Goal: Transaction & Acquisition: Obtain resource

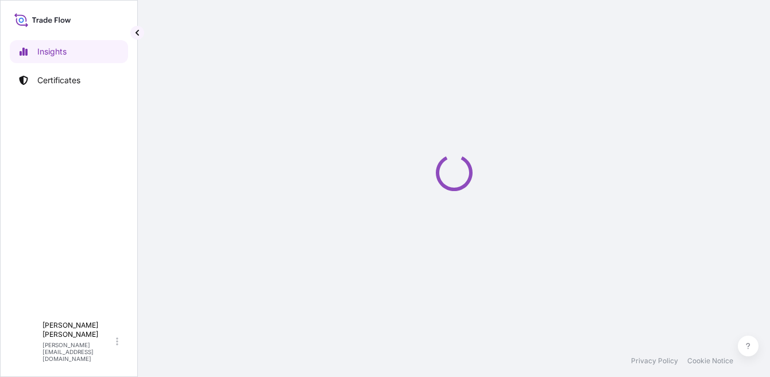
select select "2025"
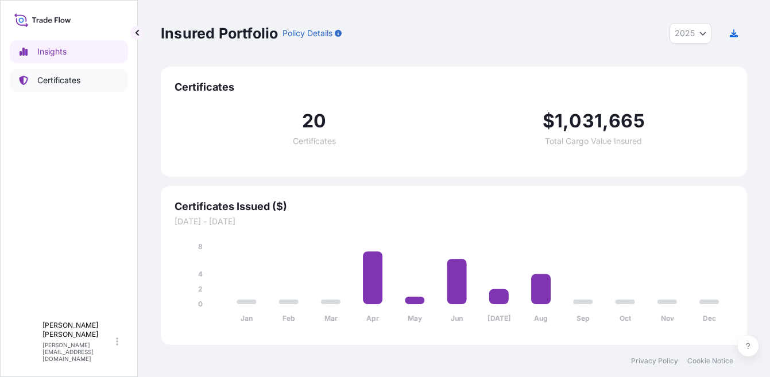
click at [57, 87] on link "Certificates" at bounding box center [69, 80] width 118 height 23
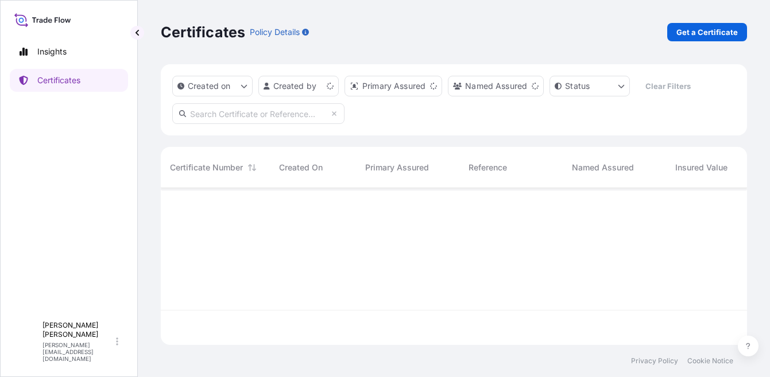
scroll to position [154, 578]
click at [692, 37] on p "Get a Certificate" at bounding box center [706, 31] width 61 height 11
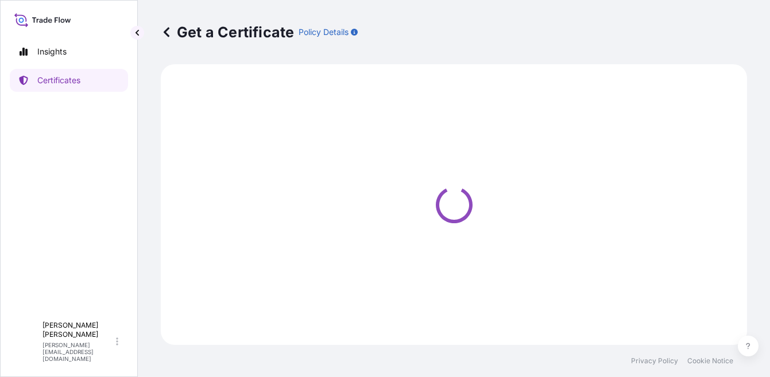
select select "Ocean Vessel"
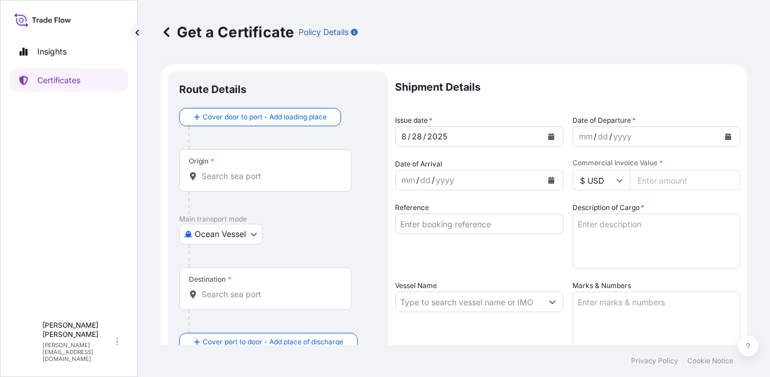
click at [252, 171] on input "Origin *" at bounding box center [270, 176] width 136 height 11
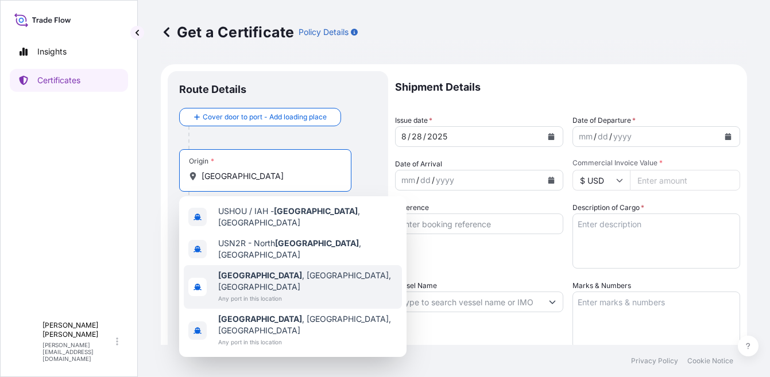
click at [251, 293] on span "Any port in this location" at bounding box center [307, 298] width 179 height 11
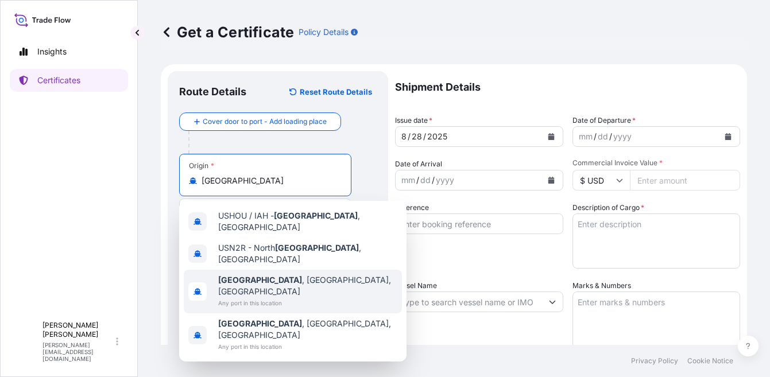
click at [285, 297] on span "Any port in this location" at bounding box center [307, 302] width 179 height 11
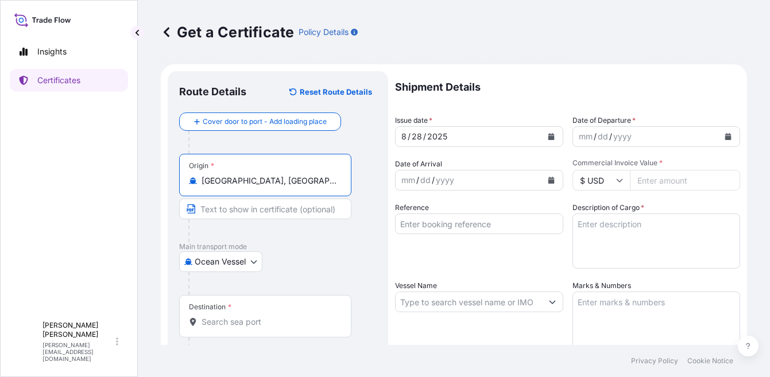
type input "Houston, TX, USA"
click at [256, 311] on div "Destination *" at bounding box center [265, 316] width 172 height 42
click at [256, 316] on input "Destination *" at bounding box center [270, 321] width 136 height 11
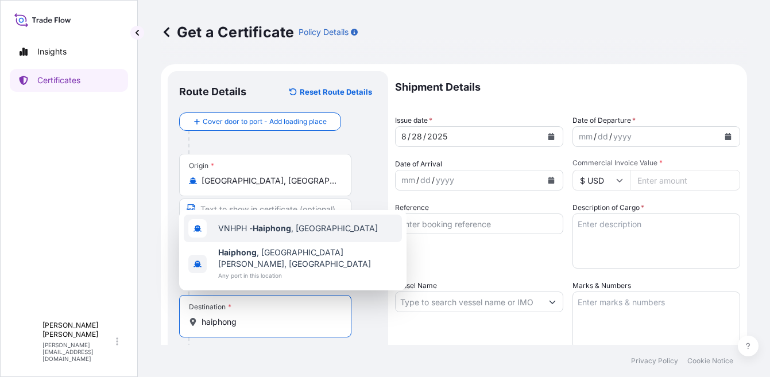
click at [274, 242] on div "VNHPH - Haiphong , Vietnam" at bounding box center [293, 229] width 218 height 28
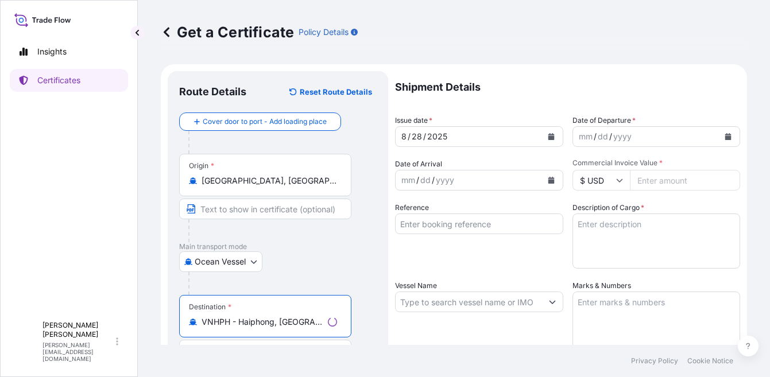
type input "VNHPH - Haiphong, Vietnam"
click at [641, 140] on div "mm / dd / yyyy" at bounding box center [646, 136] width 146 height 21
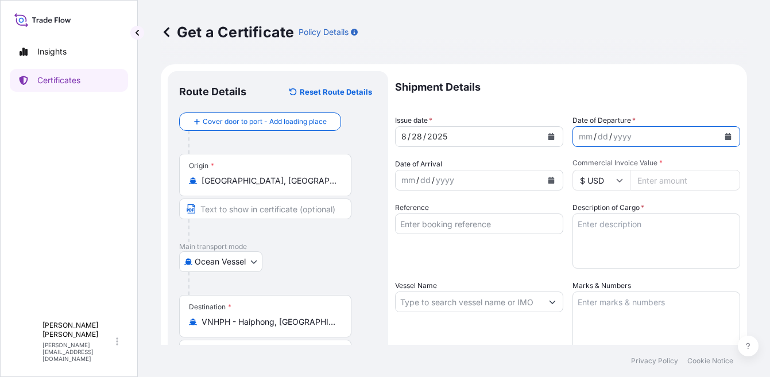
click at [725, 136] on icon "Calendar" at bounding box center [728, 136] width 6 height 7
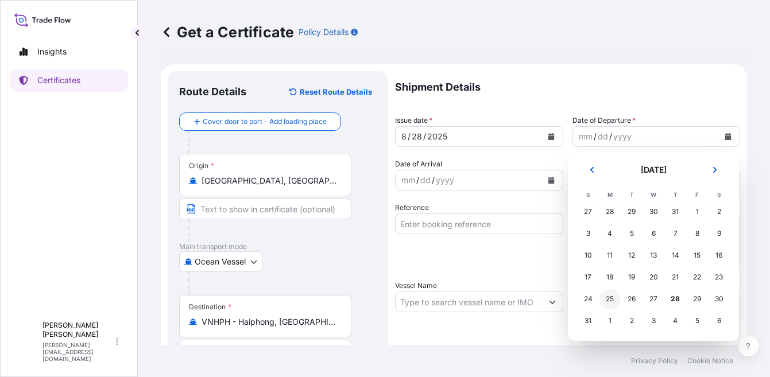
click at [608, 299] on div "25" at bounding box center [609, 299] width 21 height 21
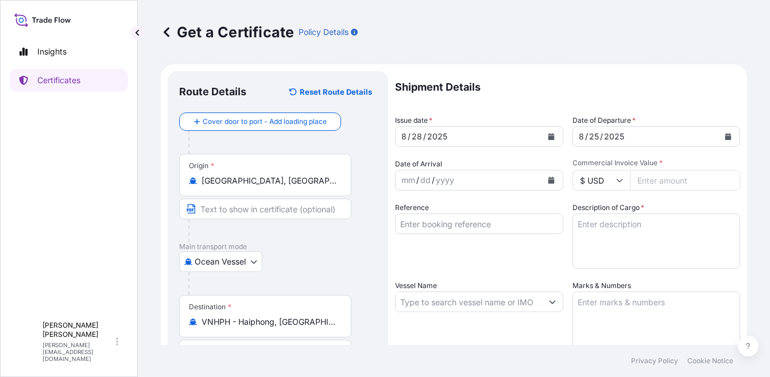
click at [672, 174] on input "Commercial Invoice Value *" at bounding box center [685, 180] width 111 height 21
click at [667, 177] on input "Commercial Invoice Value *" at bounding box center [685, 180] width 111 height 21
type input "23939"
click at [661, 238] on textarea "Description of Cargo *" at bounding box center [656, 241] width 168 height 55
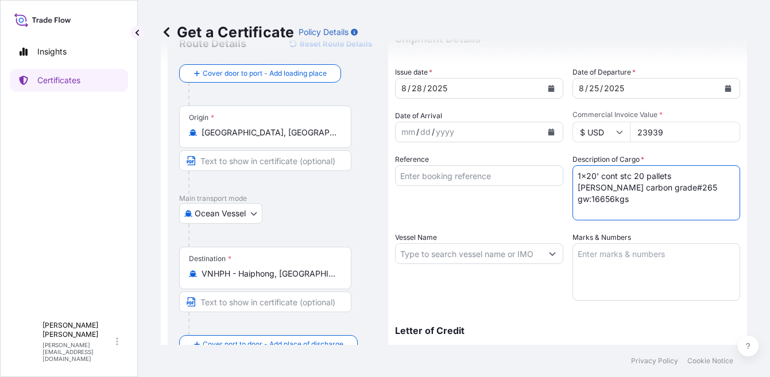
scroll to position [115, 0]
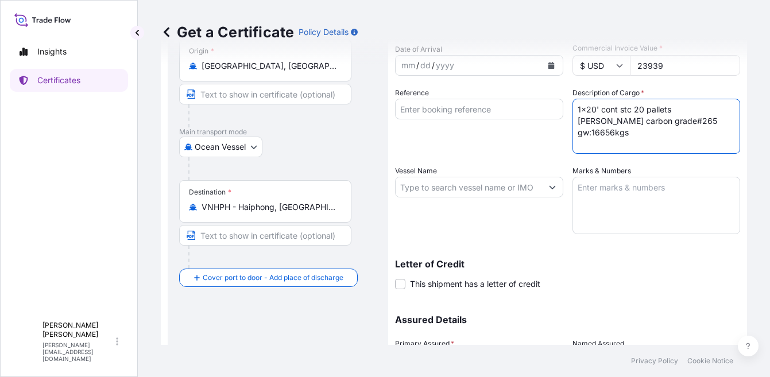
type textarea "1x20' cont stc 20 pallets asbury carbon grade#265 gw:16656kgs"
click at [458, 172] on div "Vessel Name" at bounding box center [479, 199] width 168 height 69
click at [456, 189] on input "Vessel Name" at bounding box center [469, 187] width 146 height 21
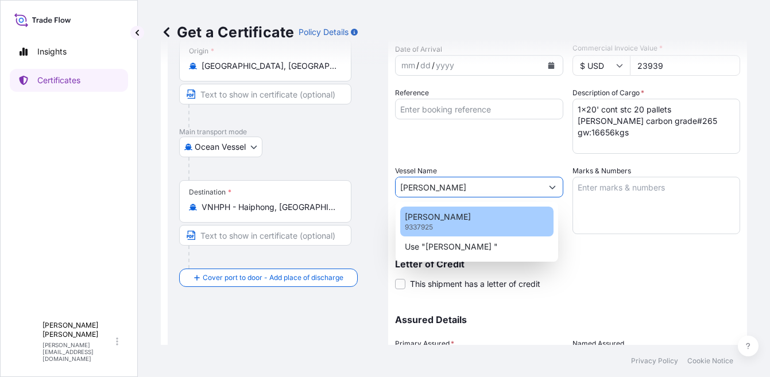
click at [474, 212] on div "XIN MEI ZHOU 9337925" at bounding box center [476, 222] width 153 height 30
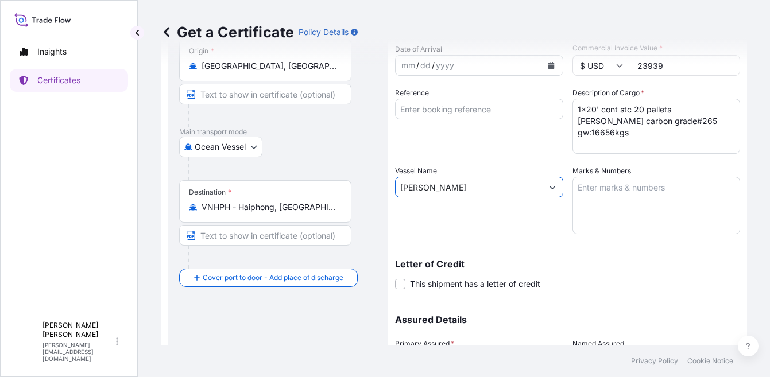
type input "XIN MEI ZHOU"
drag, startPoint x: 690, startPoint y: 121, endPoint x: 550, endPoint y: 101, distance: 141.5
click at [554, 101] on div "Shipment Details Issue date * 8 / 28 / 2025 Date of Departure * 8 / 25 / 2025 D…" at bounding box center [567, 186] width 345 height 460
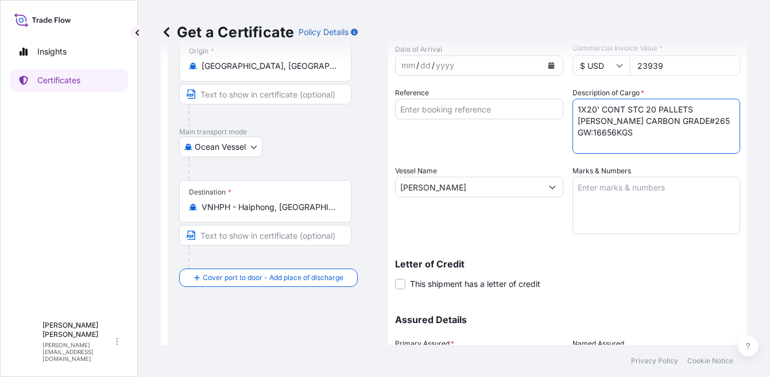
type textarea "1X20' CONT STC 20 PALLETS ASBURY CARBON GRADE#265 GW:16656KGS"
click at [623, 204] on textarea "Marks & Numbers" at bounding box center [656, 205] width 168 height 57
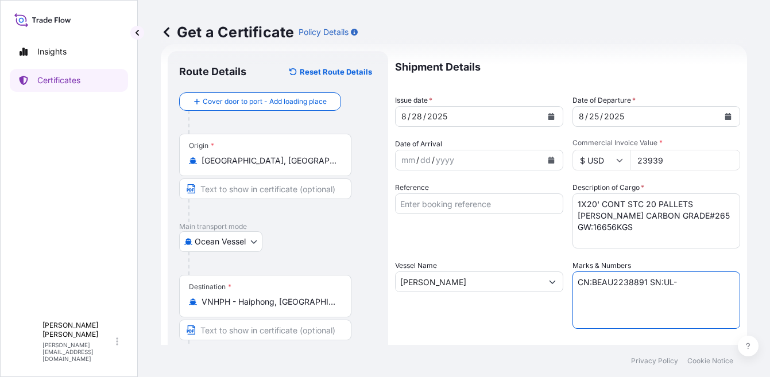
scroll to position [0, 0]
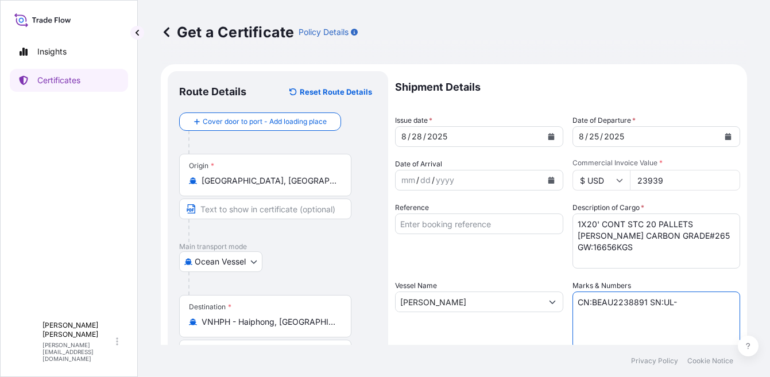
click at [695, 311] on textarea "CN:BEAU2238891 SN:UL-" at bounding box center [656, 320] width 168 height 57
type textarea "CN:BEAU2238891 SN:UL-6465049"
click at [585, 83] on p "Shipment Details" at bounding box center [567, 87] width 345 height 32
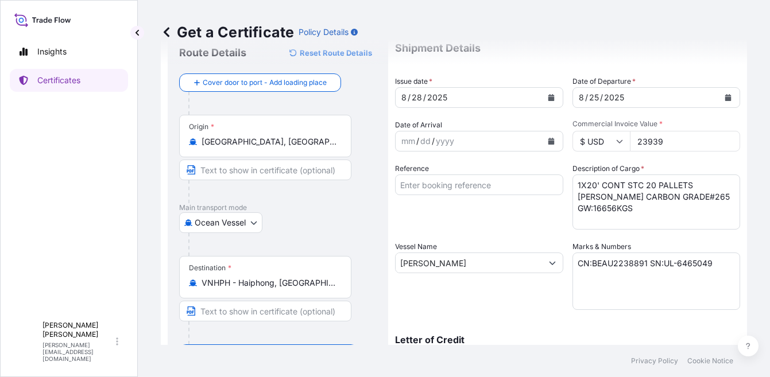
scroll to position [225, 0]
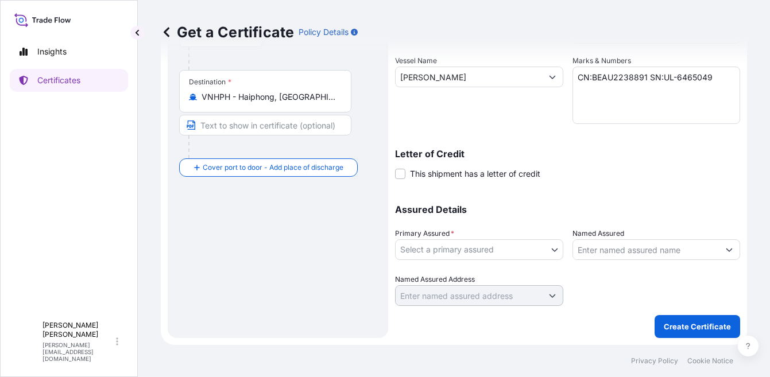
click at [487, 246] on body "Insights Certificates A Amanda Gagen amanda@aapko.com Get a Certificate Policy …" at bounding box center [385, 188] width 770 height 377
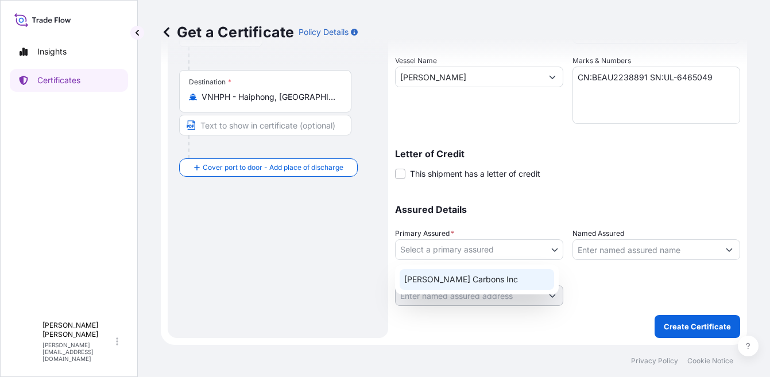
click at [497, 276] on div "Asbury Carbons Inc" at bounding box center [477, 279] width 154 height 21
select select "31420"
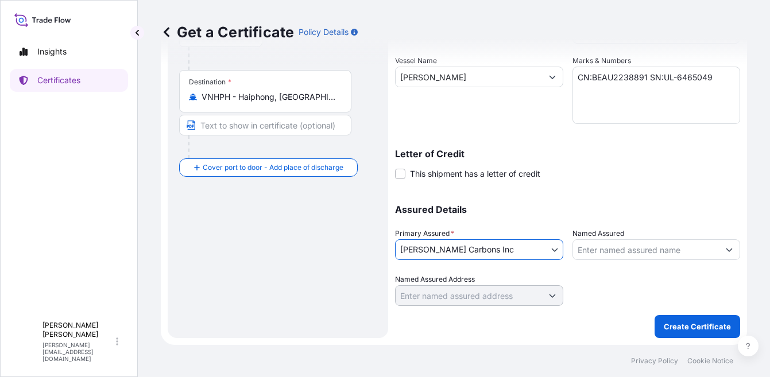
click at [604, 248] on input "Named Assured" at bounding box center [646, 249] width 146 height 21
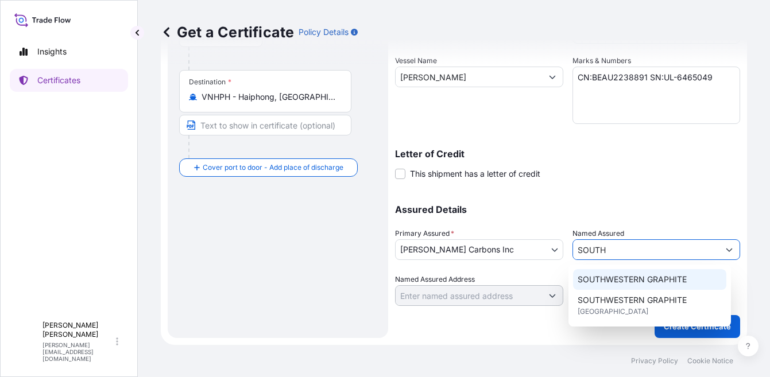
click at [649, 278] on span "SOUTHWESTERN GRAPHITE" at bounding box center [632, 279] width 109 height 11
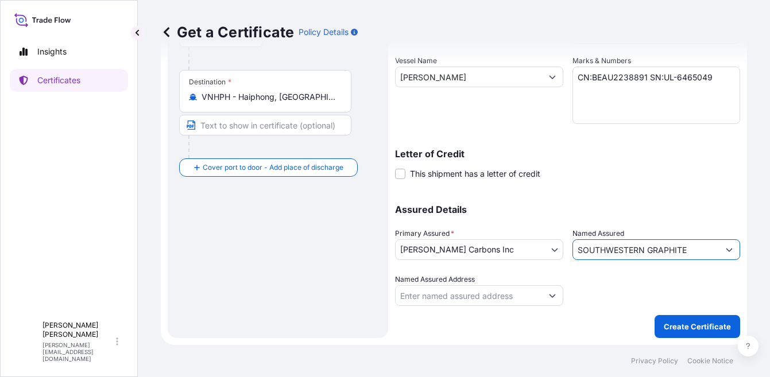
type input "SOUTHWESTERN GRAPHITE"
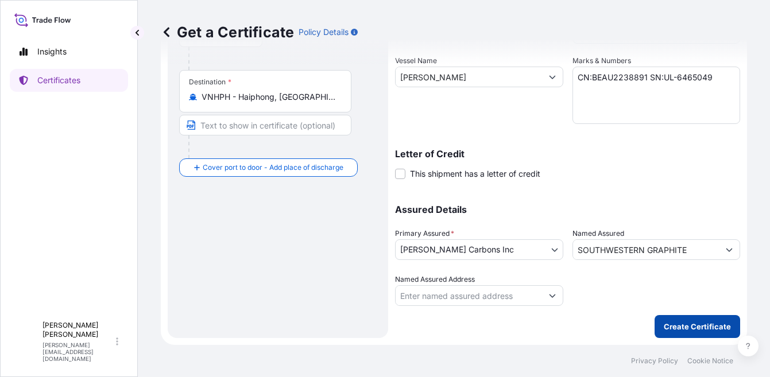
click at [710, 331] on p "Create Certificate" at bounding box center [697, 326] width 67 height 11
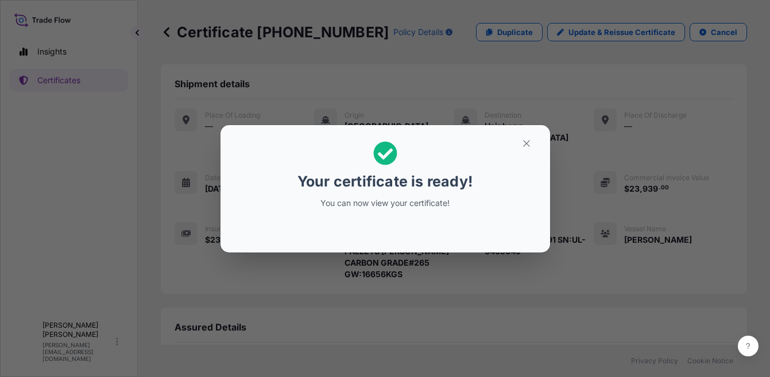
click at [434, 269] on div "Your certificate is ready! You can now view your certificate!" at bounding box center [385, 188] width 770 height 377
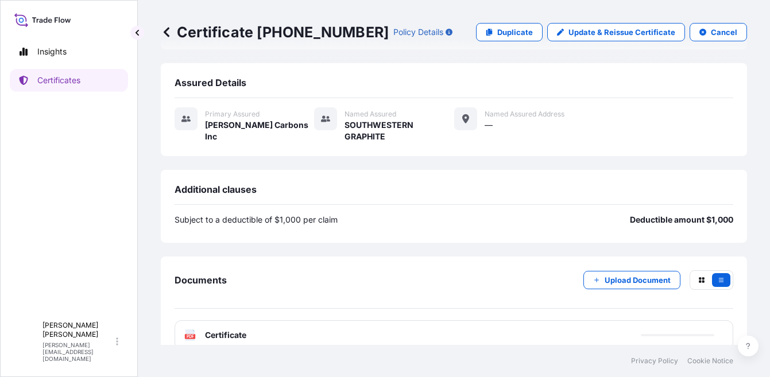
scroll to position [287, 0]
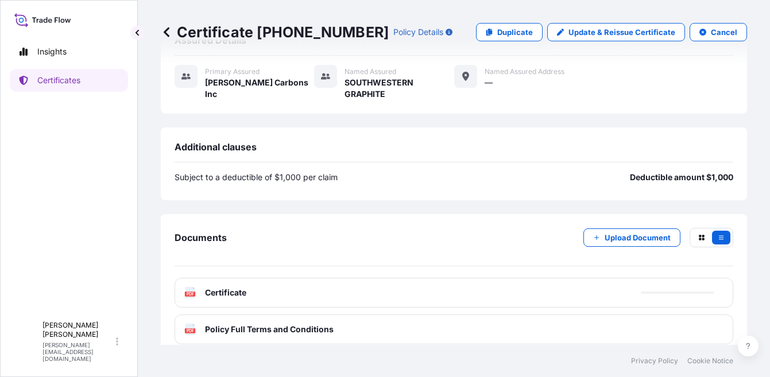
click at [505, 278] on div "PDF Certificate" at bounding box center [454, 293] width 559 height 30
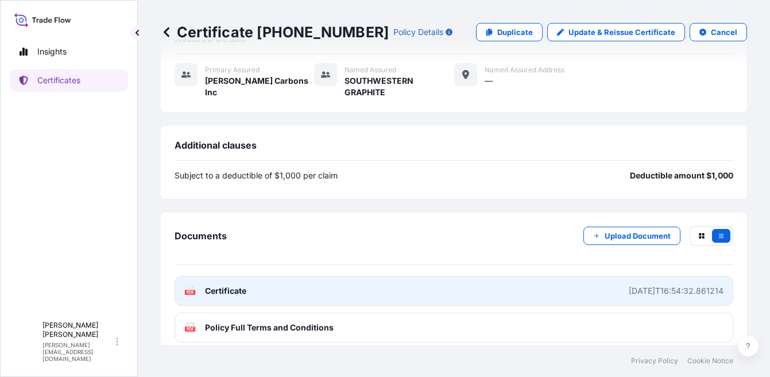
click at [654, 285] on div "2025-08-28T16:54:32.861214" at bounding box center [676, 290] width 95 height 11
